Goal: Task Accomplishment & Management: Manage account settings

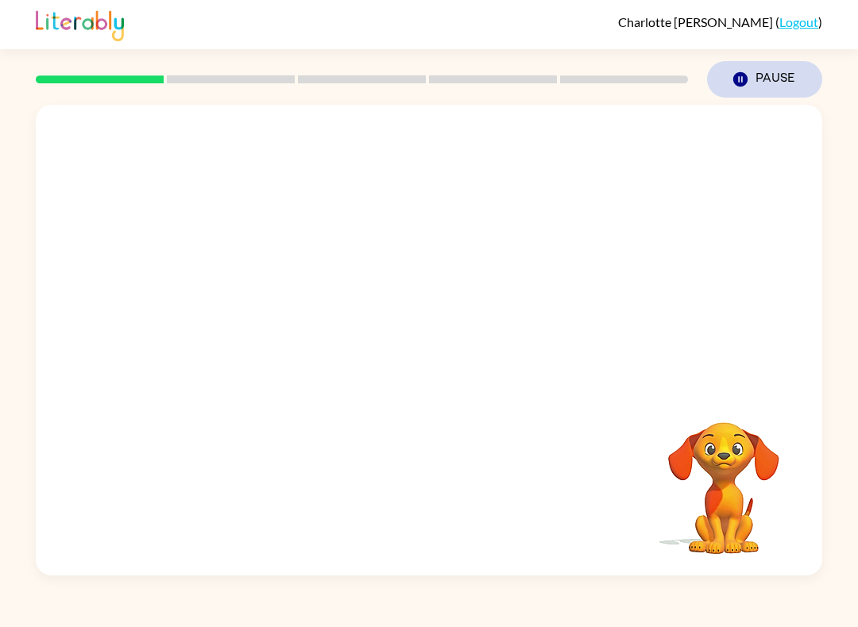
click at [746, 80] on icon "button" at bounding box center [740, 79] width 14 height 14
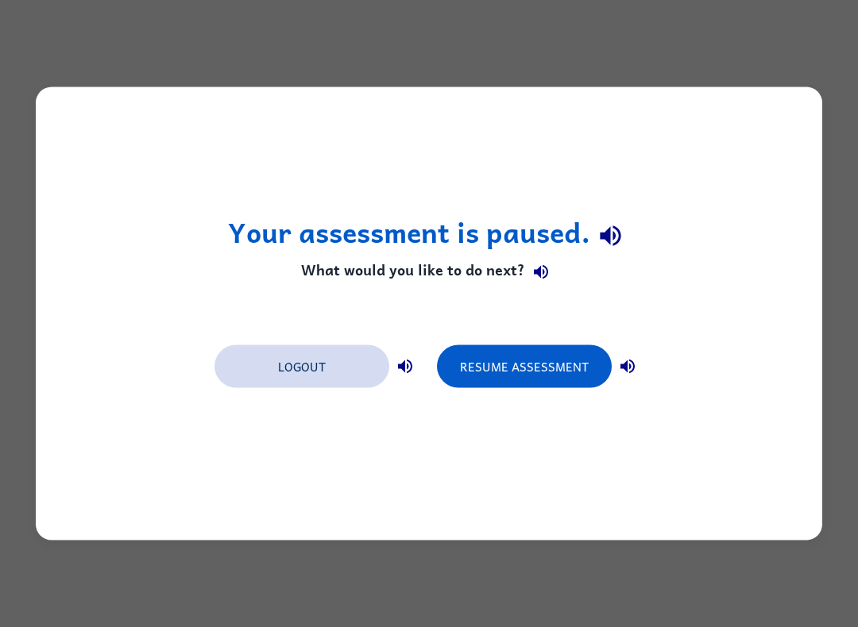
click at [282, 375] on button "Logout" at bounding box center [301, 366] width 175 height 43
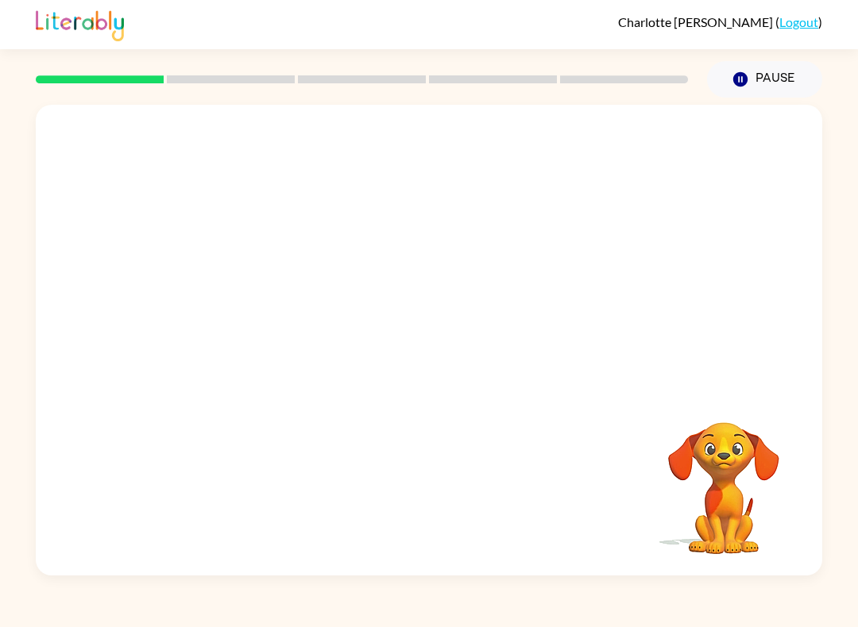
click at [60, 24] on img at bounding box center [80, 23] width 88 height 35
click at [62, 36] on img at bounding box center [80, 23] width 88 height 35
click at [802, 25] on link "Logout" at bounding box center [798, 21] width 39 height 15
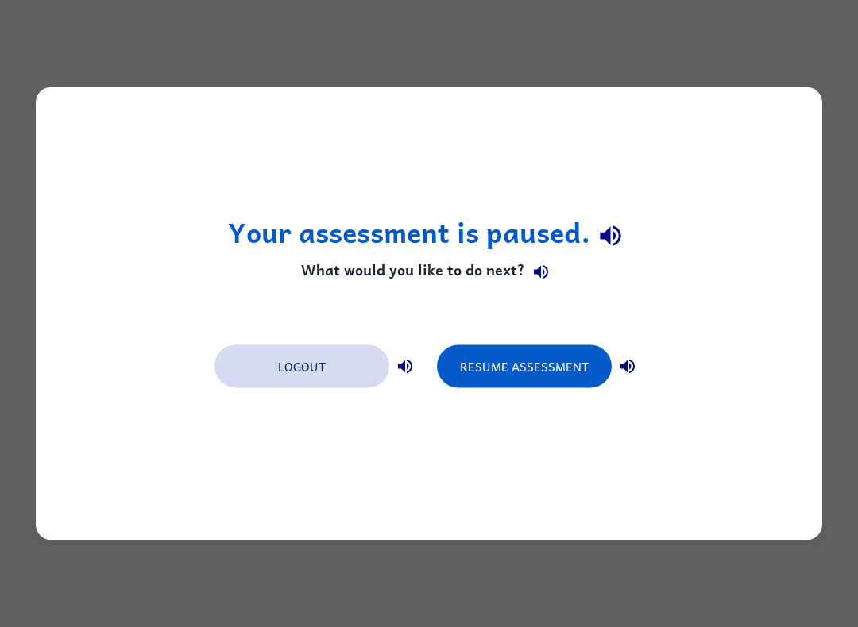
click at [339, 367] on button "Logout" at bounding box center [301, 366] width 175 height 43
